Goal: Communication & Community: Participate in discussion

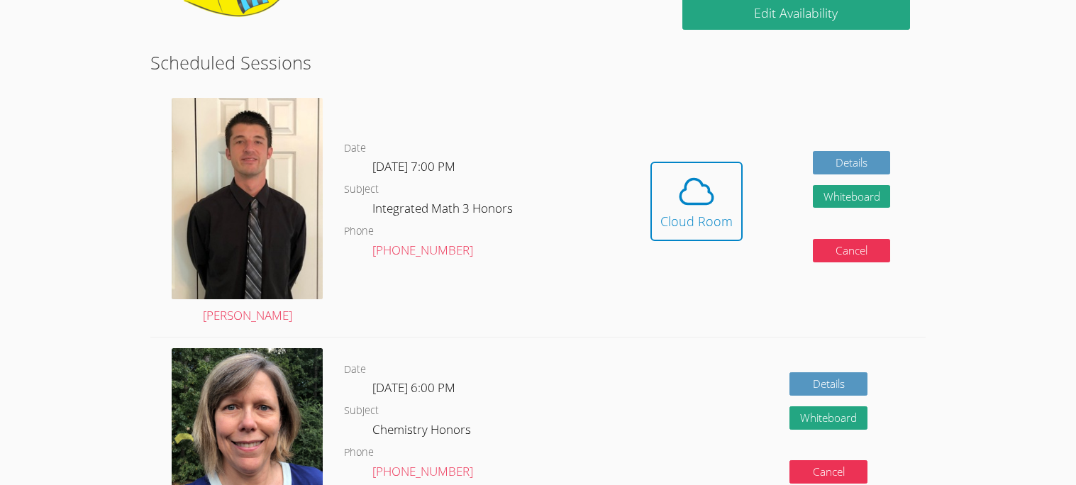
scroll to position [294, 0]
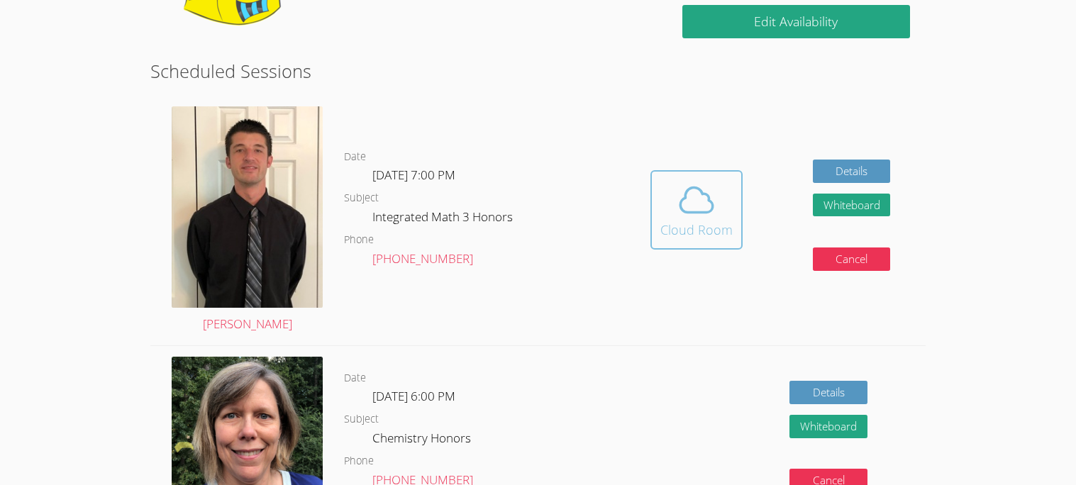
click at [706, 240] on div "Cloud Room" at bounding box center [697, 230] width 72 height 20
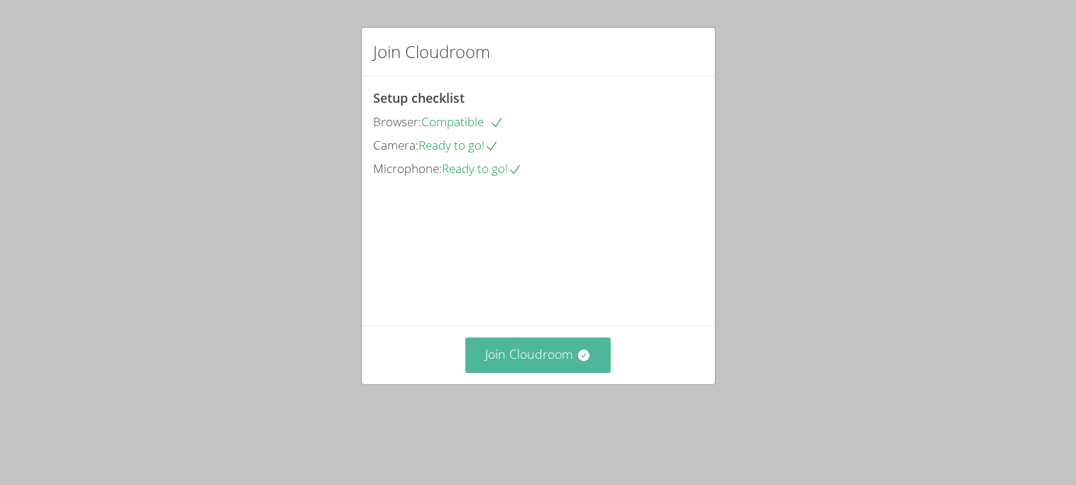
click at [551, 372] on button "Join Cloudroom" at bounding box center [537, 355] width 145 height 35
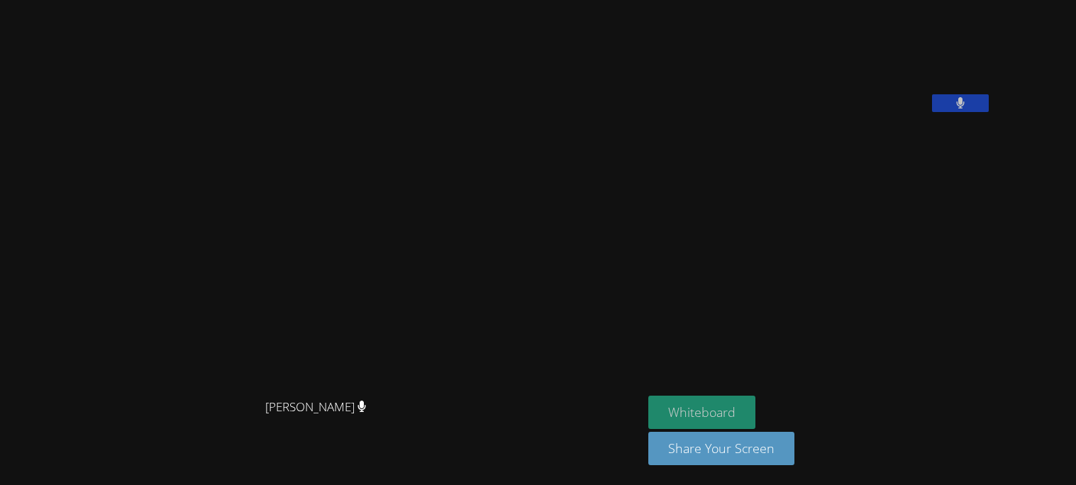
click at [754, 407] on button "Whiteboard" at bounding box center [701, 412] width 107 height 33
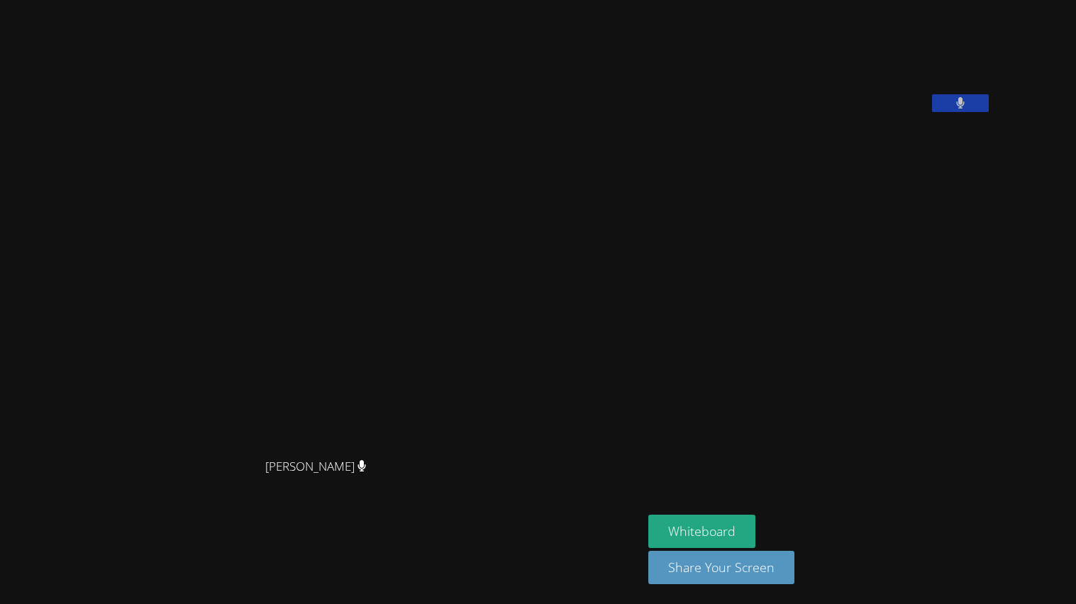
click at [989, 112] on button at bounding box center [960, 103] width 57 height 18
click at [968, 109] on icon at bounding box center [960, 103] width 15 height 12
click at [989, 112] on button at bounding box center [960, 103] width 57 height 18
click at [989, 116] on div at bounding box center [960, 104] width 57 height 21
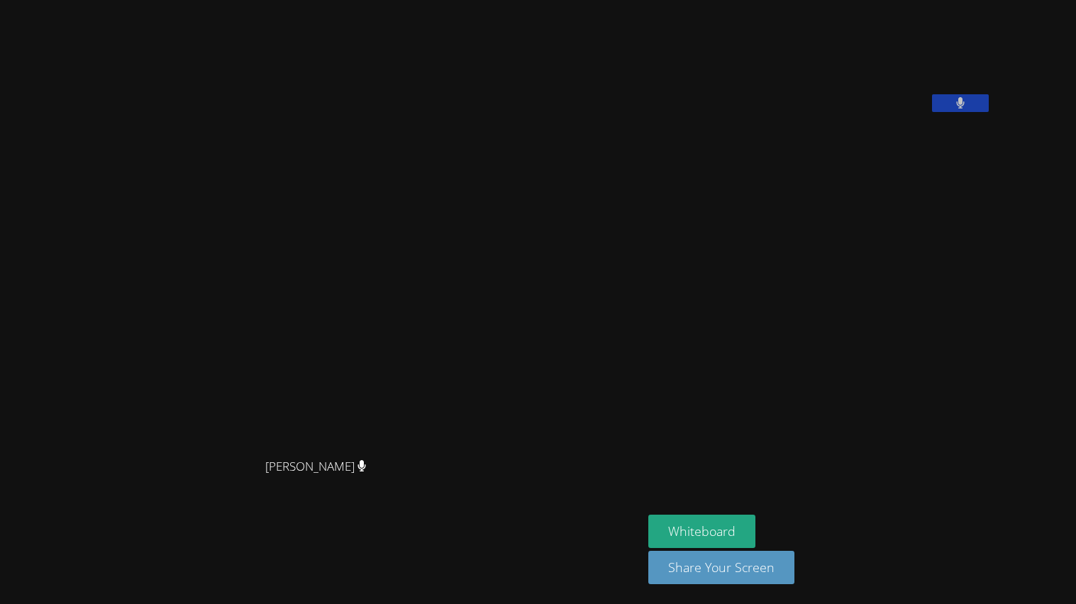
click at [989, 112] on button at bounding box center [960, 103] width 57 height 18
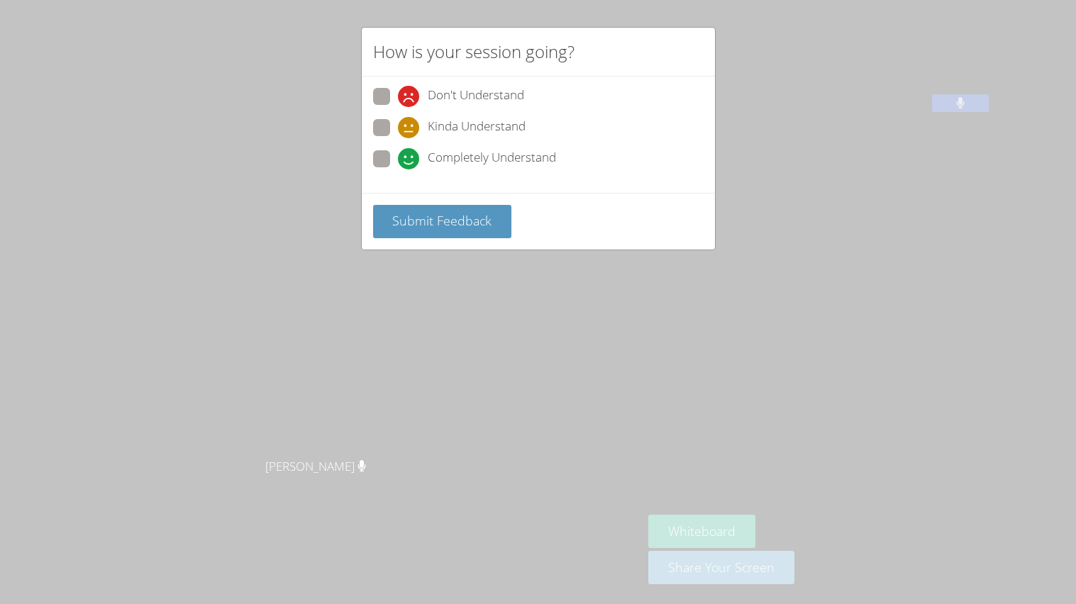
click at [398, 170] on span at bounding box center [398, 170] width 0 height 0
click at [398, 162] on input "Completely Understand" at bounding box center [404, 156] width 12 height 12
radio input "true"
click at [409, 229] on span "Submit Feedback" at bounding box center [441, 220] width 99 height 17
